Goal: Go to known website: Access a specific website the user already knows

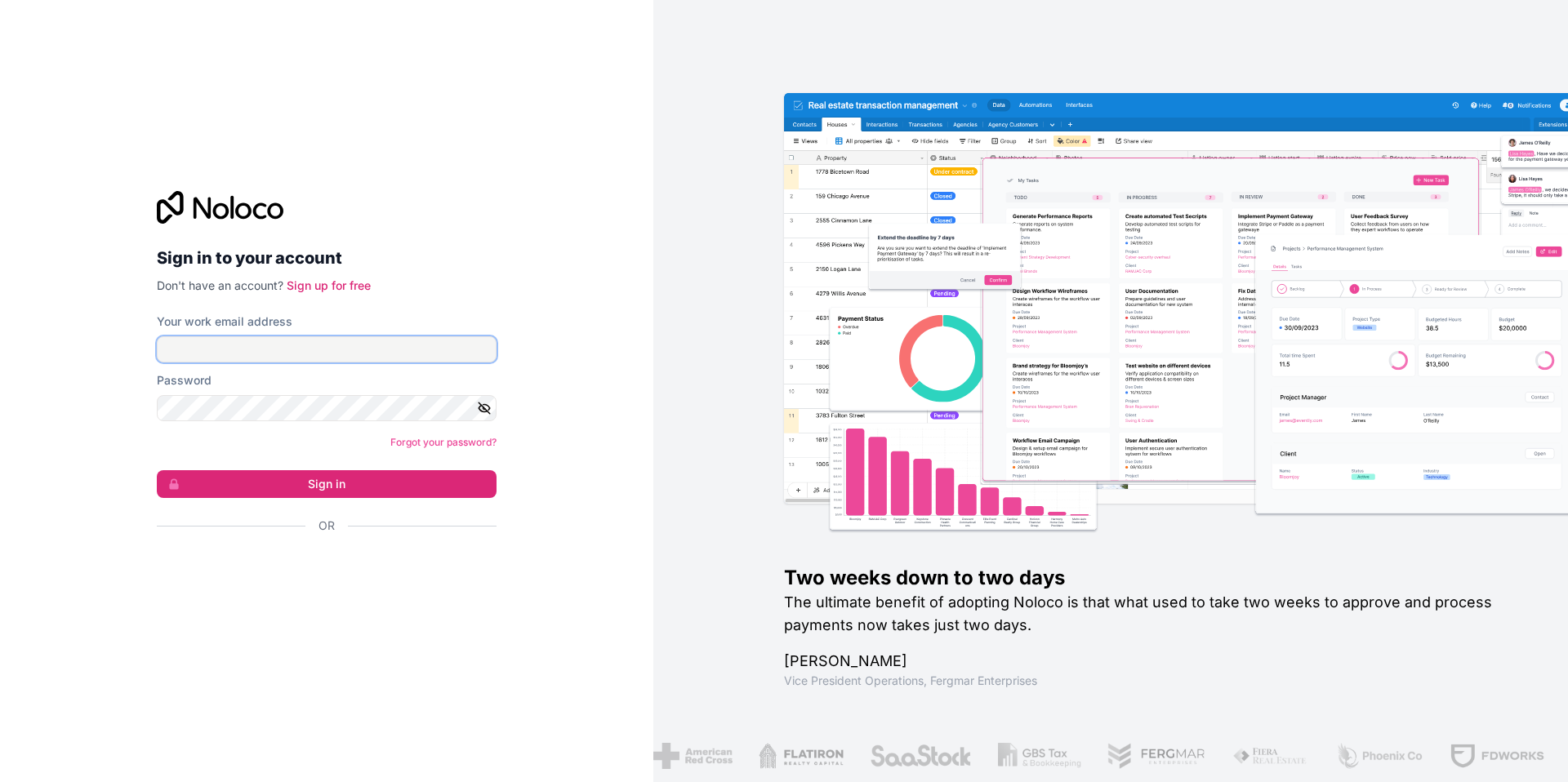
click at [453, 342] on input "Your work email address" at bounding box center [327, 349] width 340 height 26
click at [280, 607] on div "Sign in to your account Don't have an account? Sign up for free Your work email…" at bounding box center [326, 391] width 366 height 453
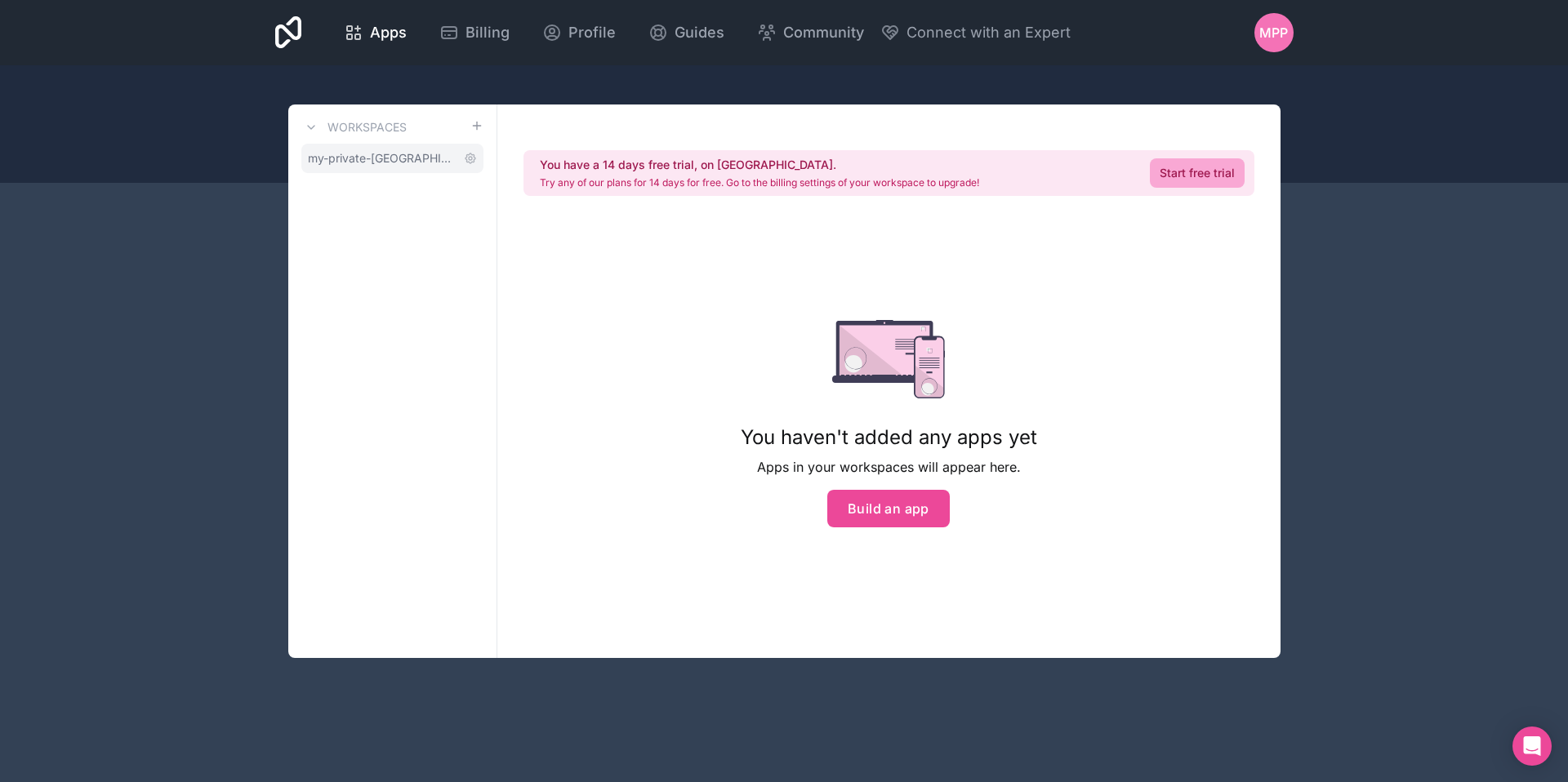
click at [398, 167] on link "my-private-[GEOGRAPHIC_DATA]-tours-workspace" at bounding box center [392, 158] width 182 height 30
